Goal: Navigation & Orientation: Find specific page/section

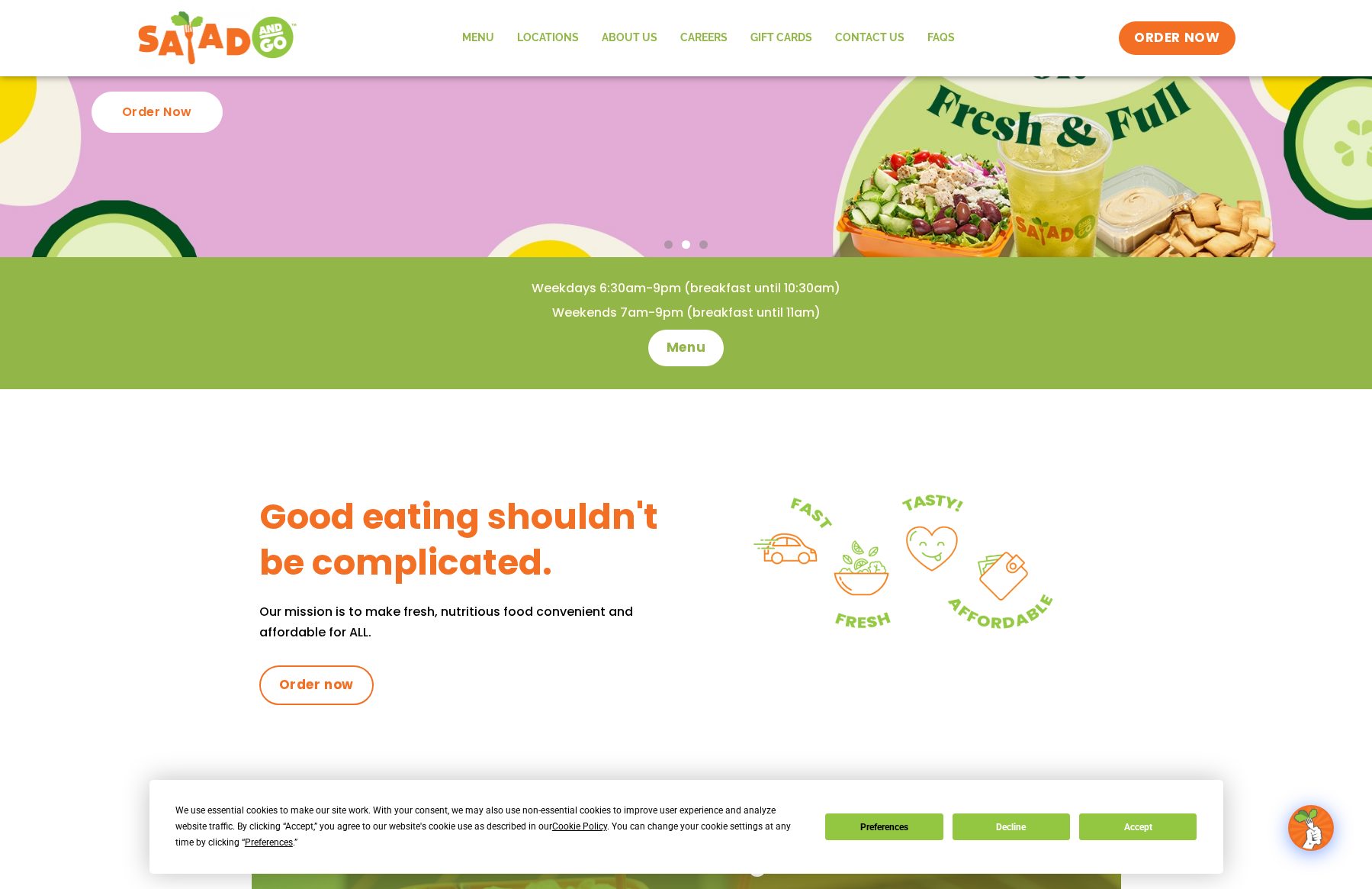
scroll to position [177, 0]
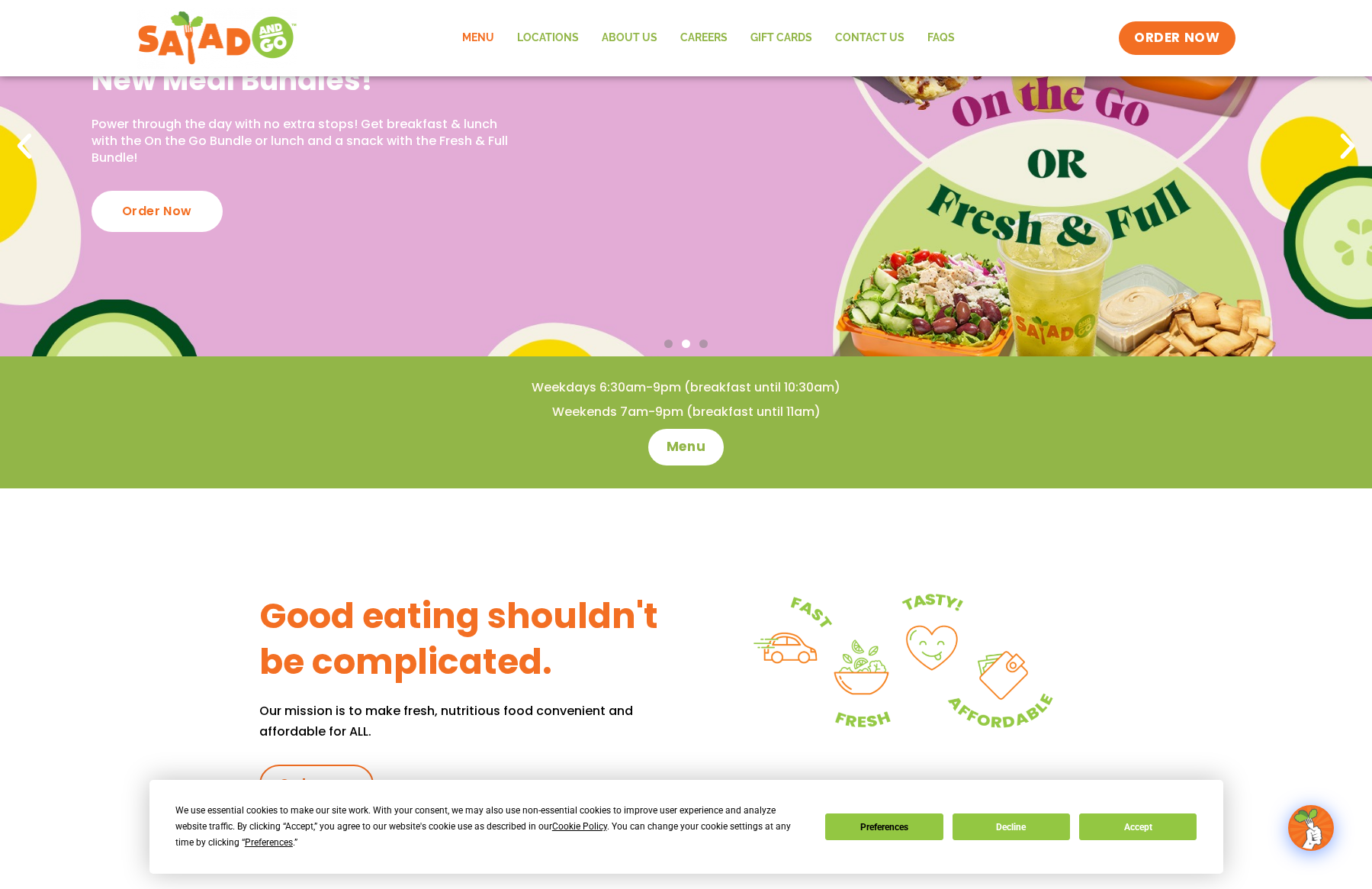
click at [464, 33] on link "Menu" at bounding box center [478, 38] width 55 height 35
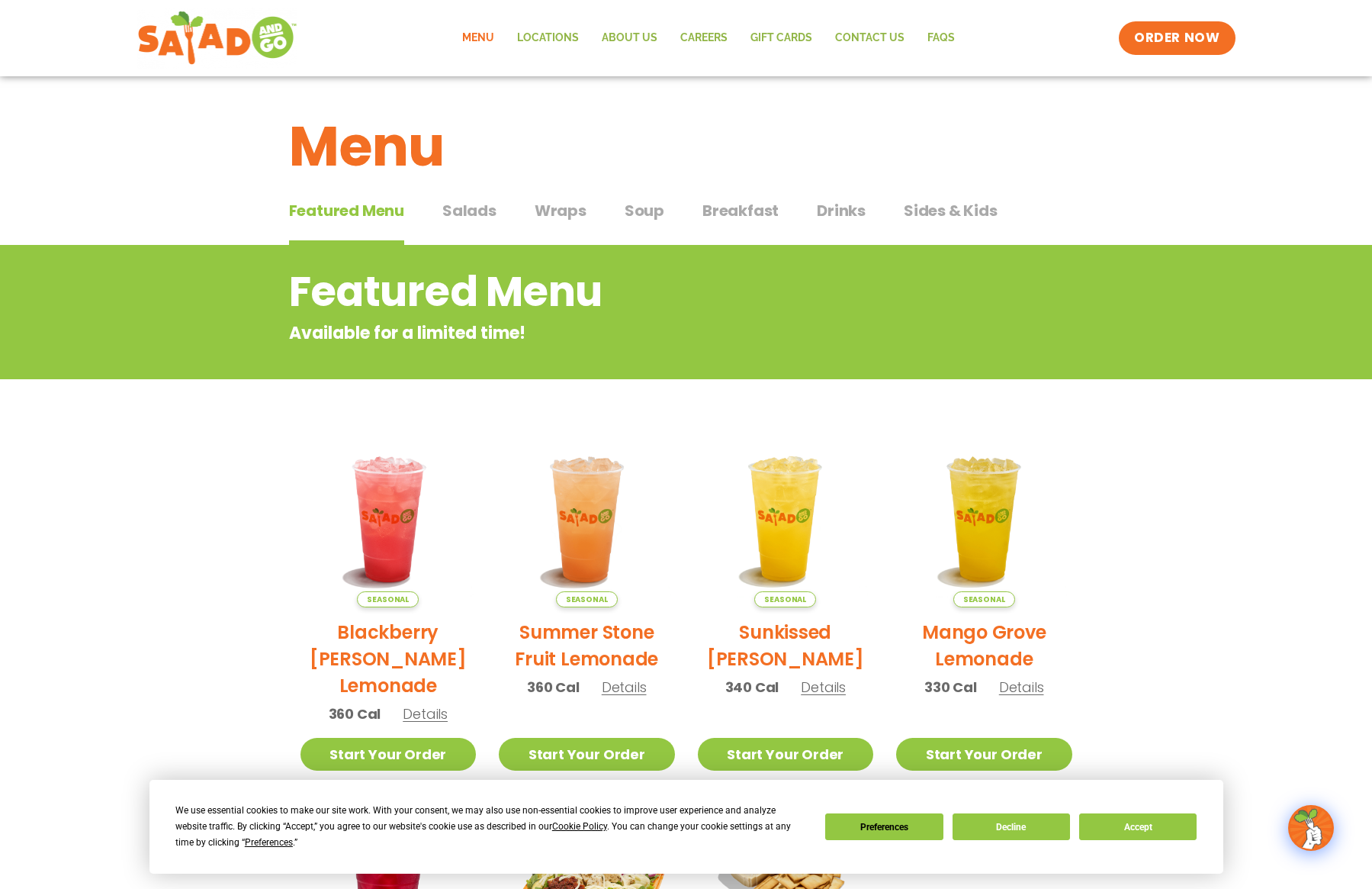
click at [480, 207] on span "Salads" at bounding box center [469, 211] width 54 height 23
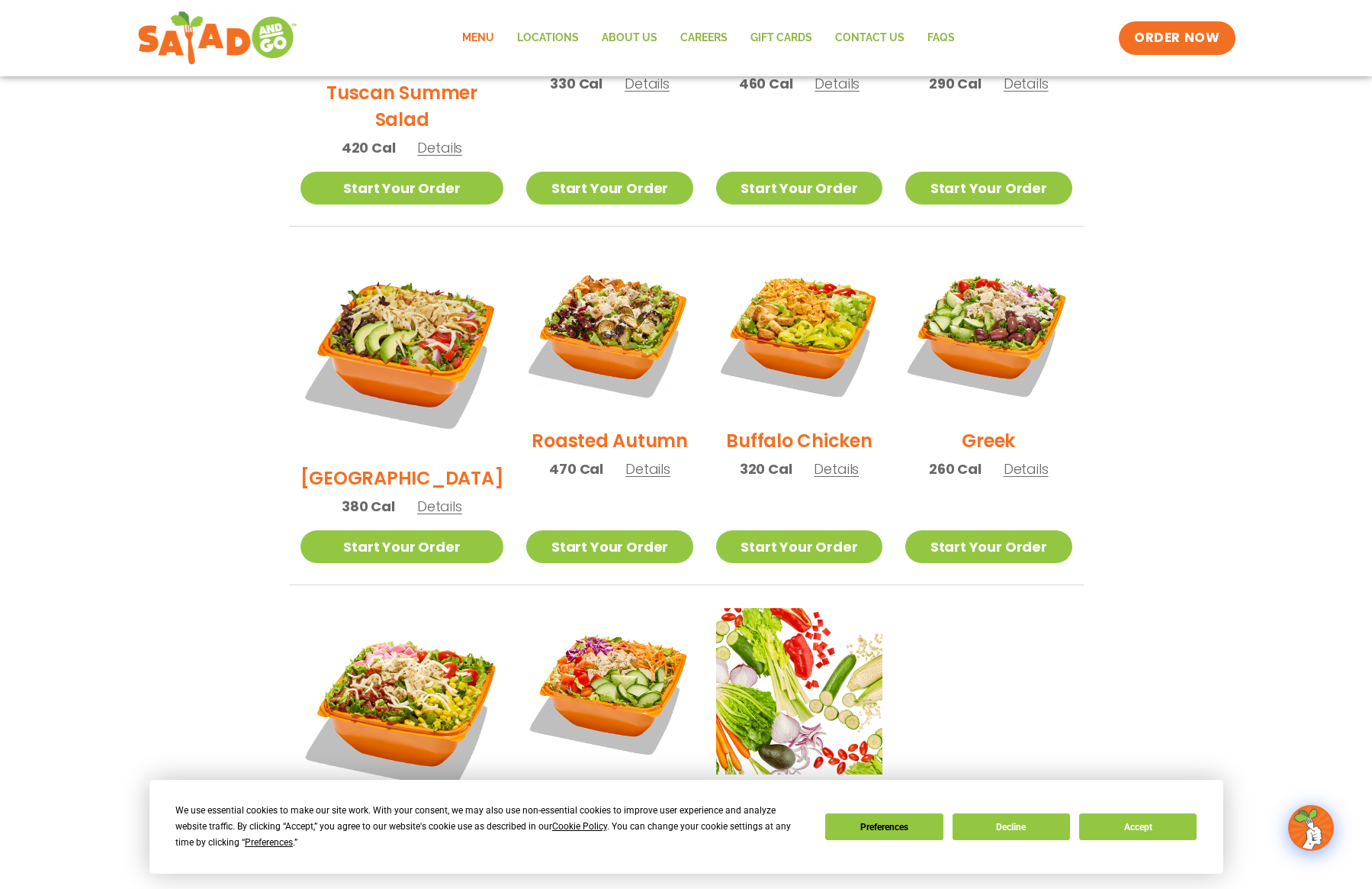
scroll to position [950, 0]
